Goal: Find specific page/section: Find specific page/section

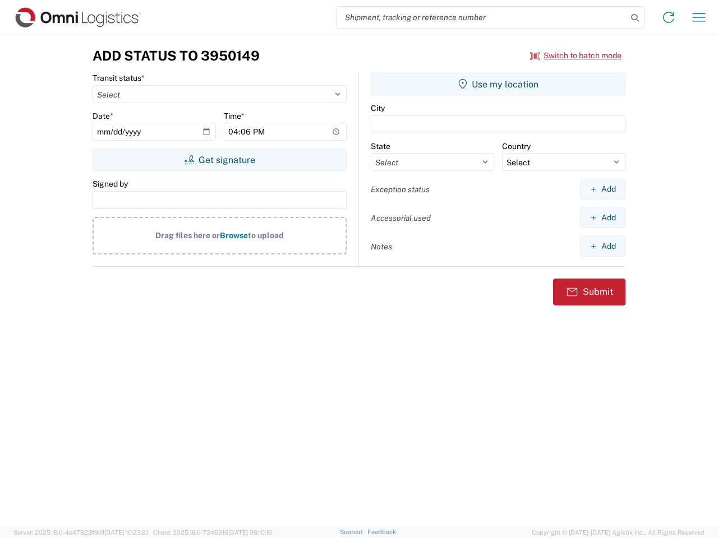
click at [482, 17] on input "search" at bounding box center [481, 17] width 290 height 21
click at [635, 18] on icon at bounding box center [635, 18] width 16 height 16
click at [668, 17] on icon at bounding box center [668, 17] width 18 height 18
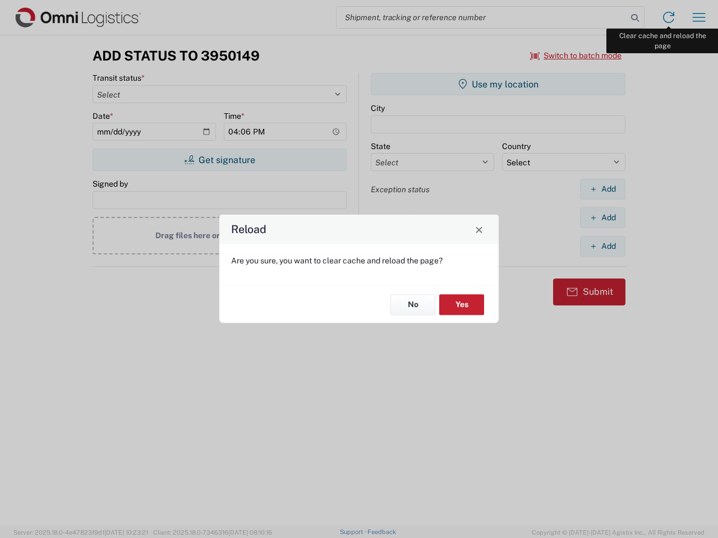
click at [698, 17] on div "Reload Are you sure, you want to clear cache and reload the page? No Yes" at bounding box center [359, 269] width 718 height 538
click at [576, 55] on div "Reload Are you sure, you want to clear cache and reload the page? No Yes" at bounding box center [359, 269] width 718 height 538
click at [219, 160] on div "Reload Are you sure, you want to clear cache and reload the page? No Yes" at bounding box center [359, 269] width 718 height 538
click at [498, 84] on div "Reload Are you sure, you want to clear cache and reload the page? No Yes" at bounding box center [359, 269] width 718 height 538
click at [602, 189] on div "Reload Are you sure, you want to clear cache and reload the page? No Yes" at bounding box center [359, 269] width 718 height 538
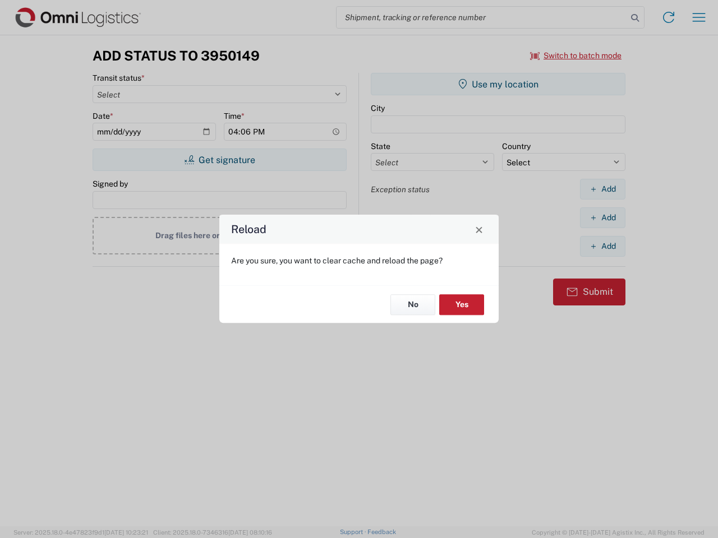
click at [602, 218] on div "Reload Are you sure, you want to clear cache and reload the page? No Yes" at bounding box center [359, 269] width 718 height 538
click at [602, 246] on div "Reload Are you sure, you want to clear cache and reload the page? No Yes" at bounding box center [359, 269] width 718 height 538
